Goal: Task Accomplishment & Management: Manage account settings

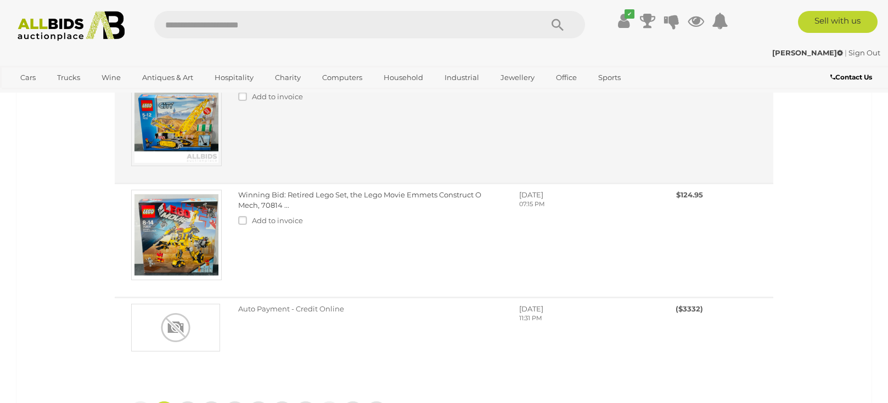
scroll to position [878, 0]
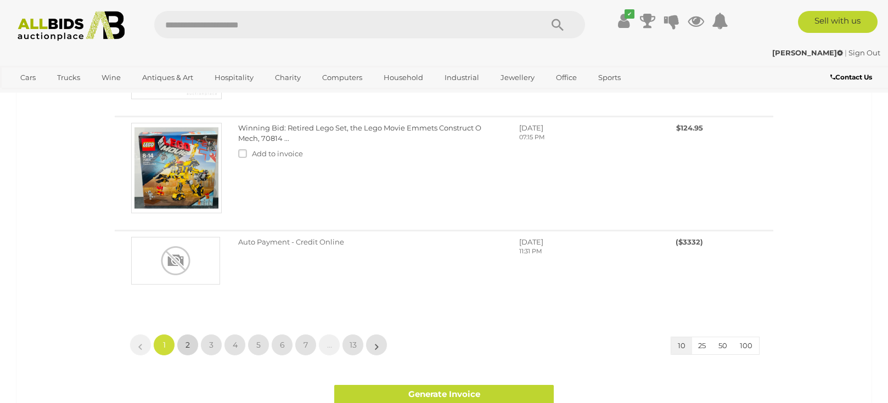
click at [188, 345] on span "2" at bounding box center [187, 345] width 4 height 10
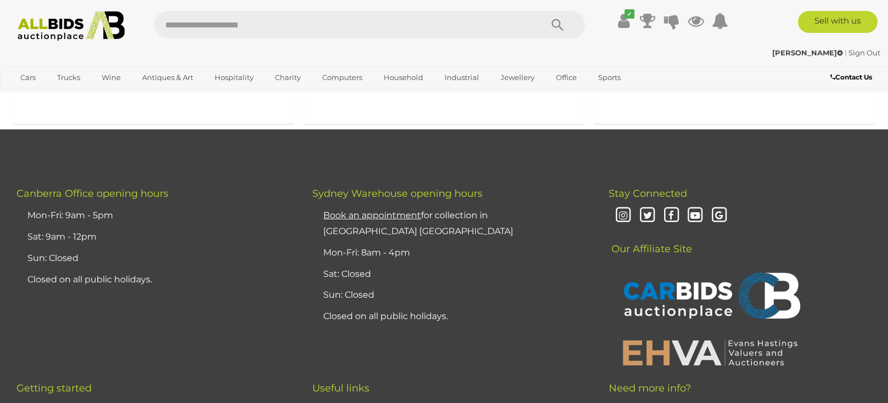
scroll to position [988, 0]
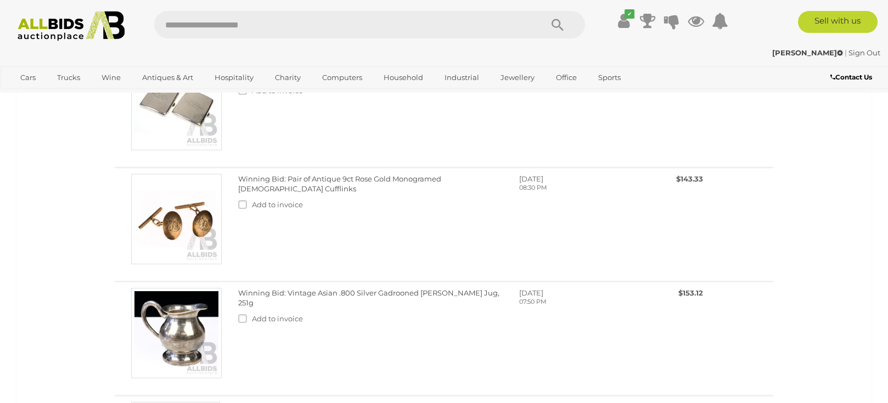
scroll to position [494, 0]
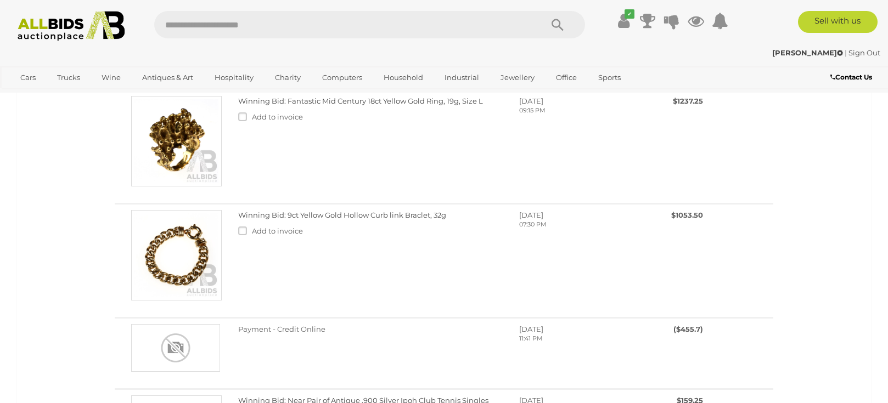
scroll to position [274, 0]
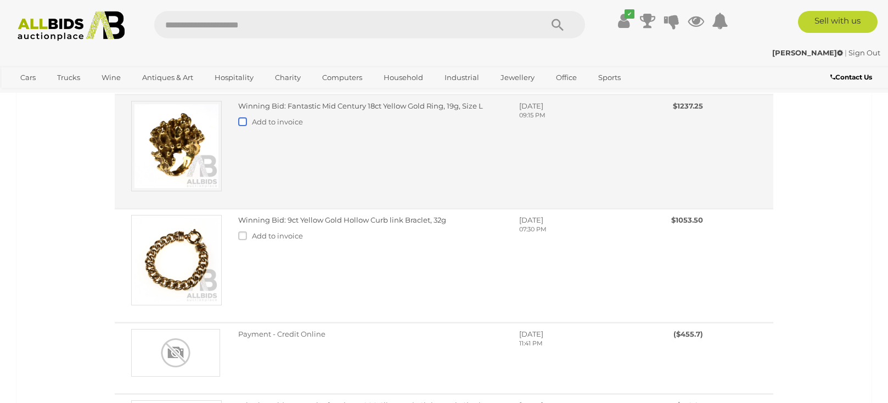
click at [243, 126] on label at bounding box center [245, 121] width 14 height 9
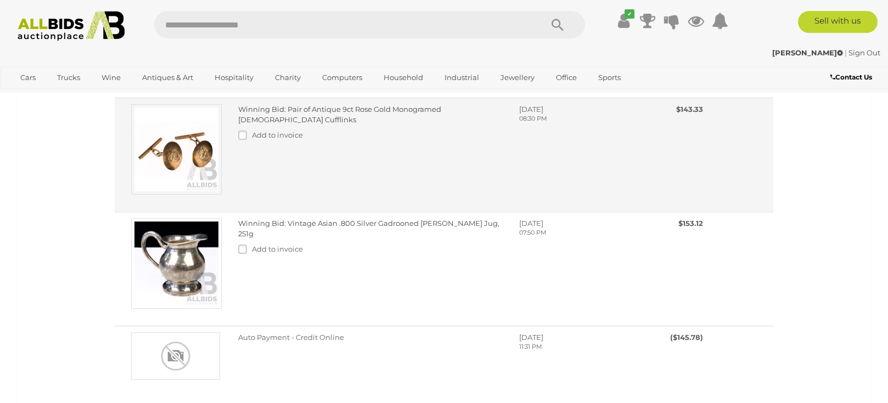
scroll to position [713, 0]
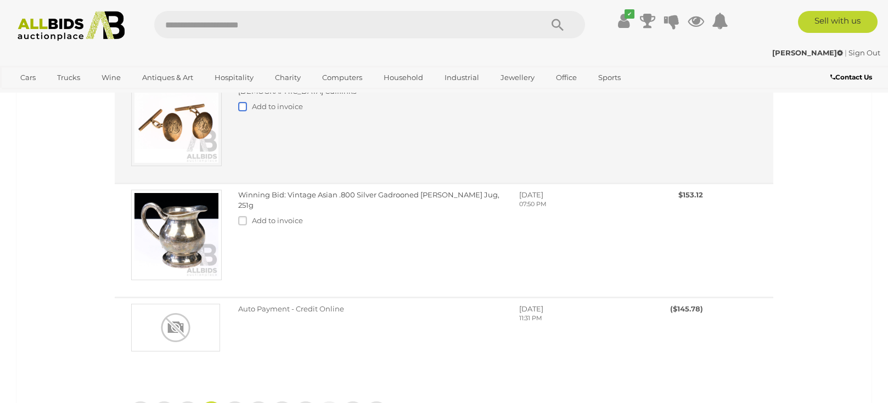
click at [241, 111] on label at bounding box center [245, 106] width 14 height 9
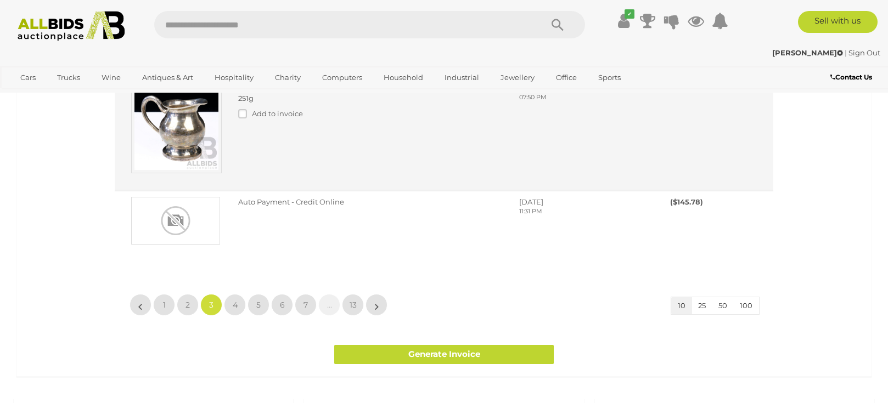
scroll to position [823, 0]
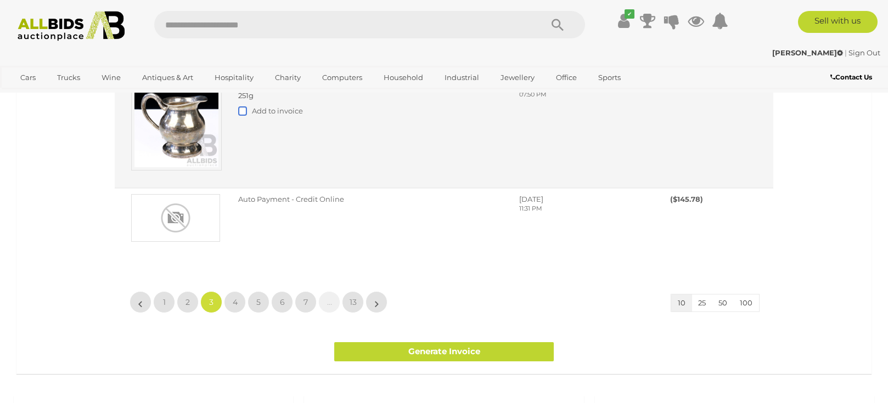
click at [244, 115] on label at bounding box center [245, 110] width 14 height 9
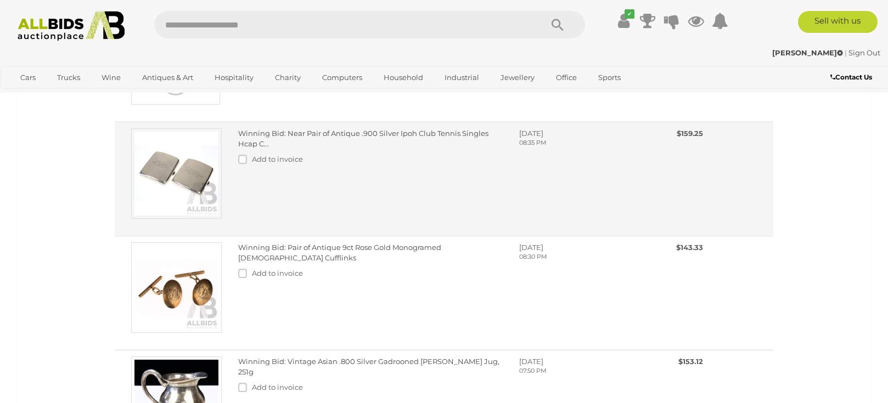
scroll to position [549, 0]
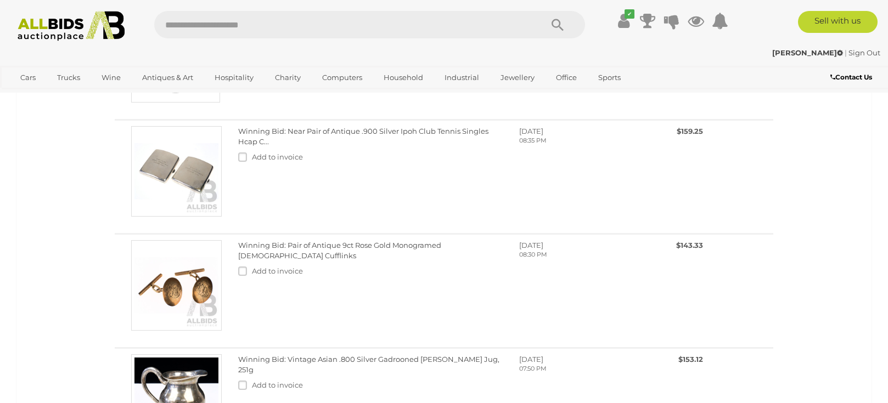
click at [816, 251] on div "Image Description Date Amount (Incl. BP & GST) Add to invoice" at bounding box center [444, 128] width 843 height 1015
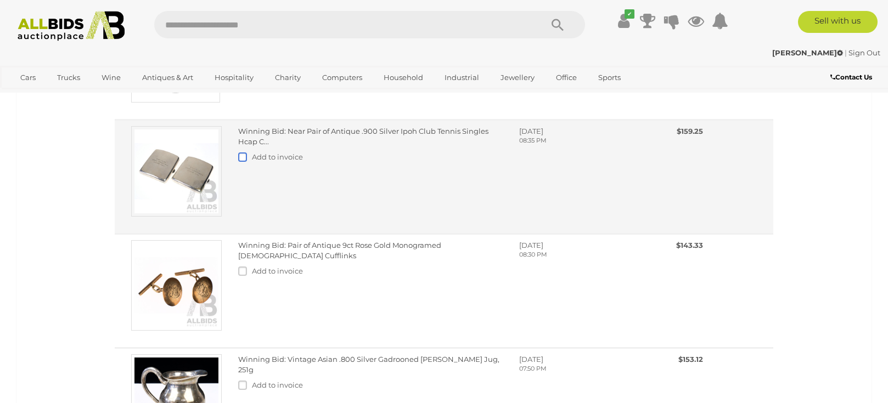
click at [241, 161] on label at bounding box center [245, 157] width 14 height 9
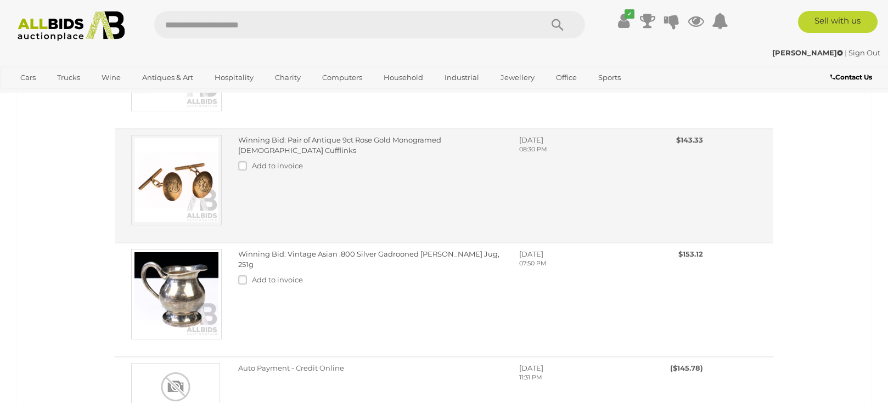
scroll to position [659, 0]
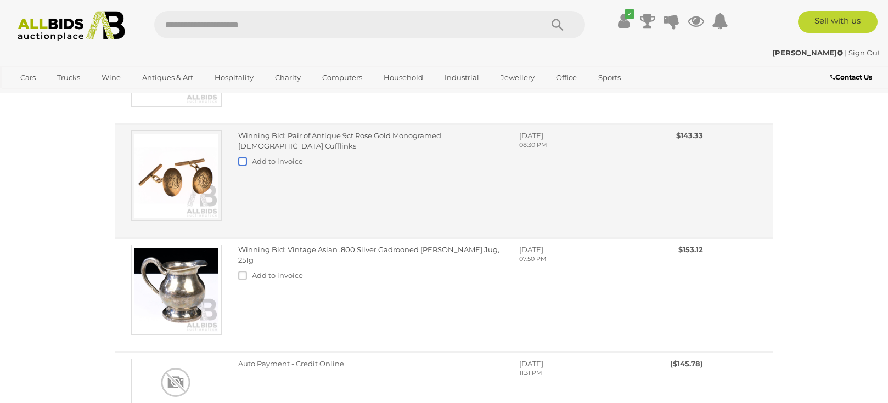
click at [245, 166] on label at bounding box center [245, 161] width 14 height 9
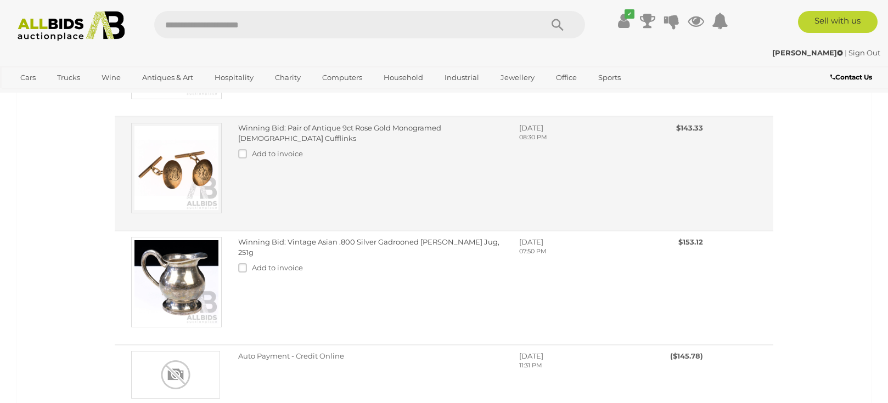
scroll to position [823, 0]
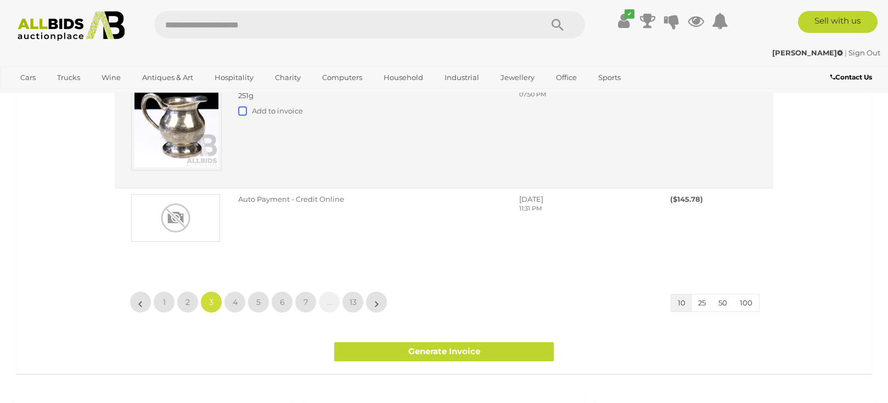
click at [241, 115] on label at bounding box center [245, 110] width 14 height 9
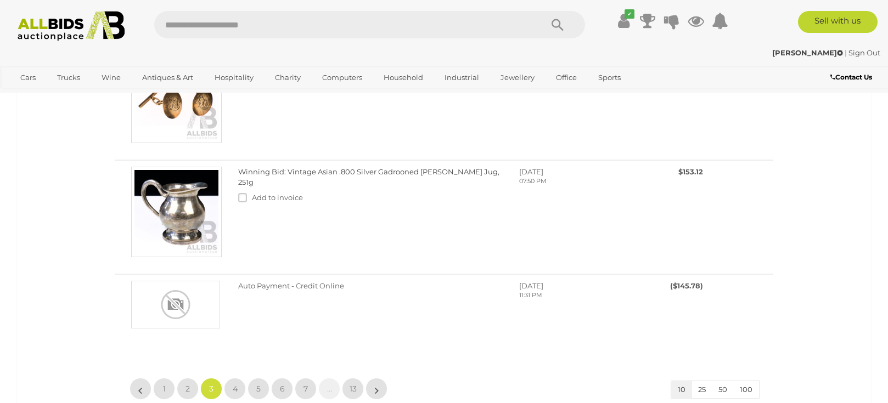
scroll to position [1152, 0]
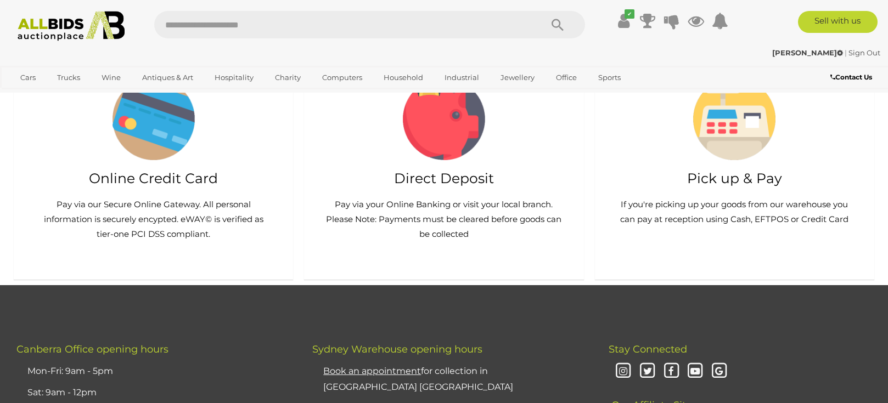
click at [499, 32] on link "Generate Invoice" at bounding box center [444, 22] width 220 height 19
